Goal: Information Seeking & Learning: Understand process/instructions

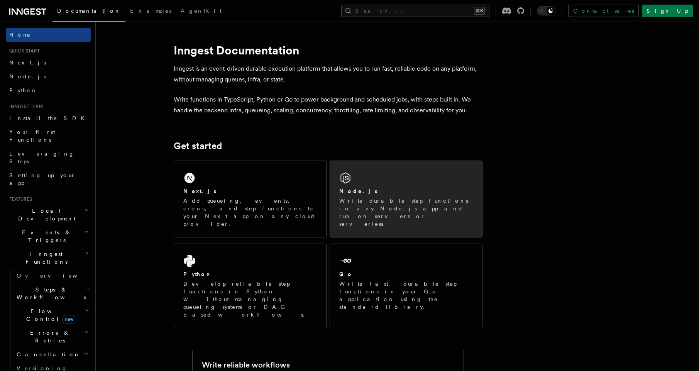
click at [399, 200] on p "Write durable step functions in any Node.js app and run on servers or serverles…" at bounding box center [406, 212] width 134 height 31
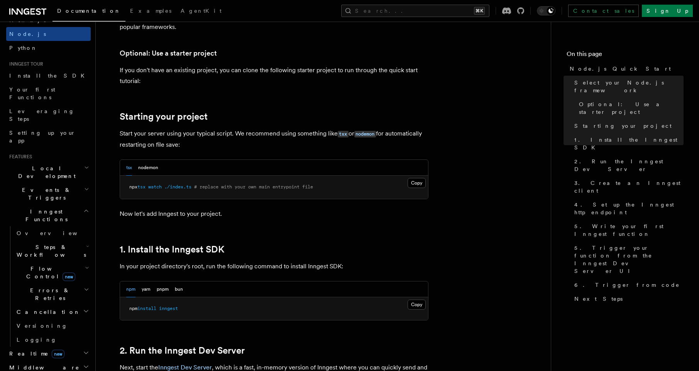
scroll to position [47, 0]
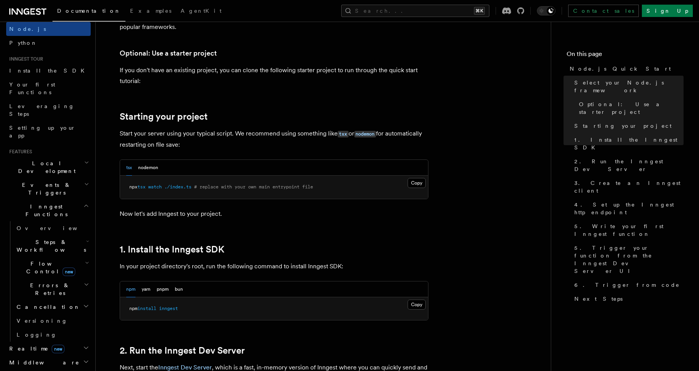
click at [55, 159] on span "Local Development" at bounding box center [45, 166] width 78 height 15
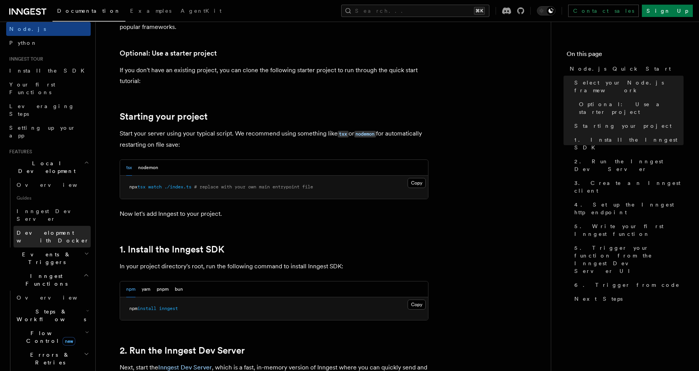
click at [60, 230] on span "Development with Docker" at bounding box center [53, 237] width 73 height 14
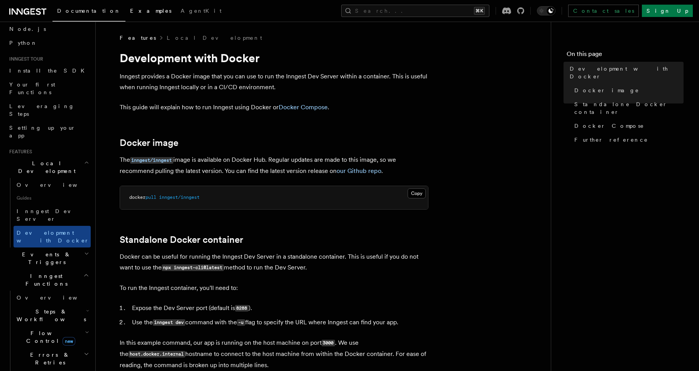
click at [130, 13] on span "Examples" at bounding box center [150, 11] width 41 height 6
